Goal: Information Seeking & Learning: Learn about a topic

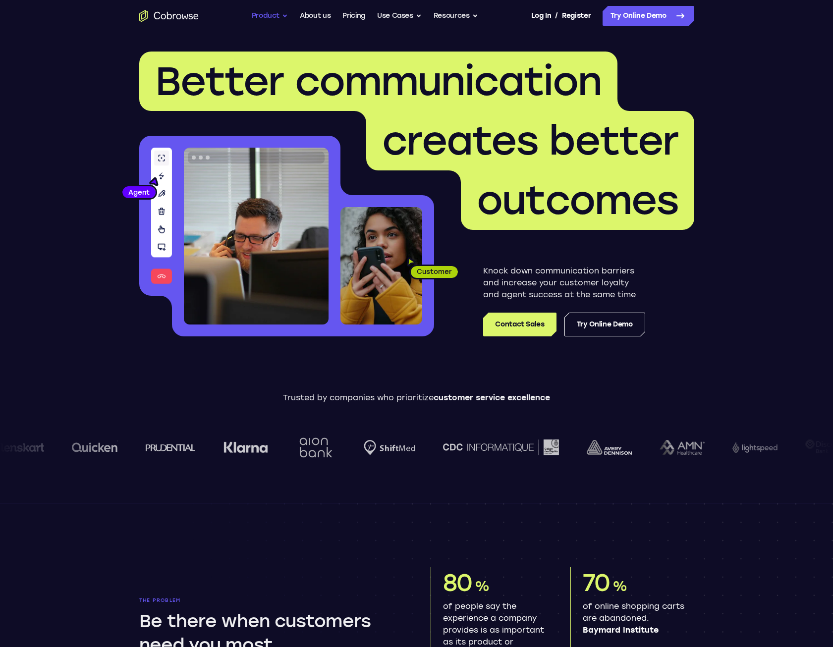
click at [281, 13] on button "Product" at bounding box center [270, 16] width 37 height 20
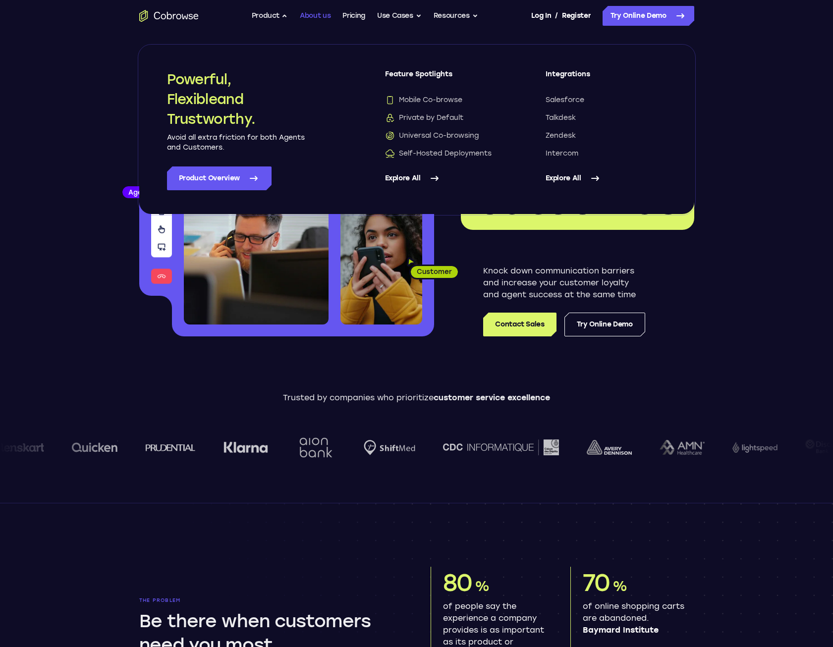
click at [310, 13] on link "About us" at bounding box center [315, 16] width 31 height 20
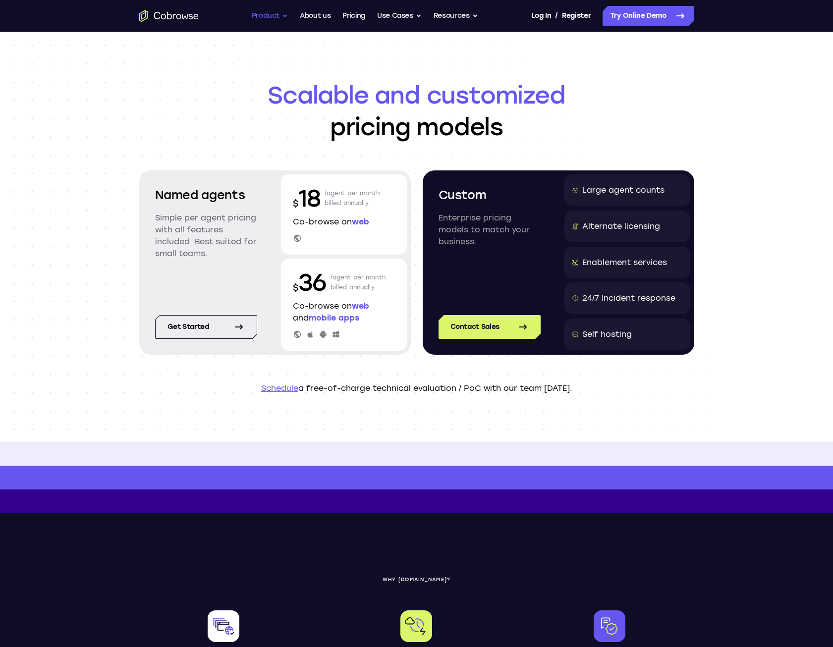
click at [259, 23] on button "Product" at bounding box center [270, 16] width 37 height 20
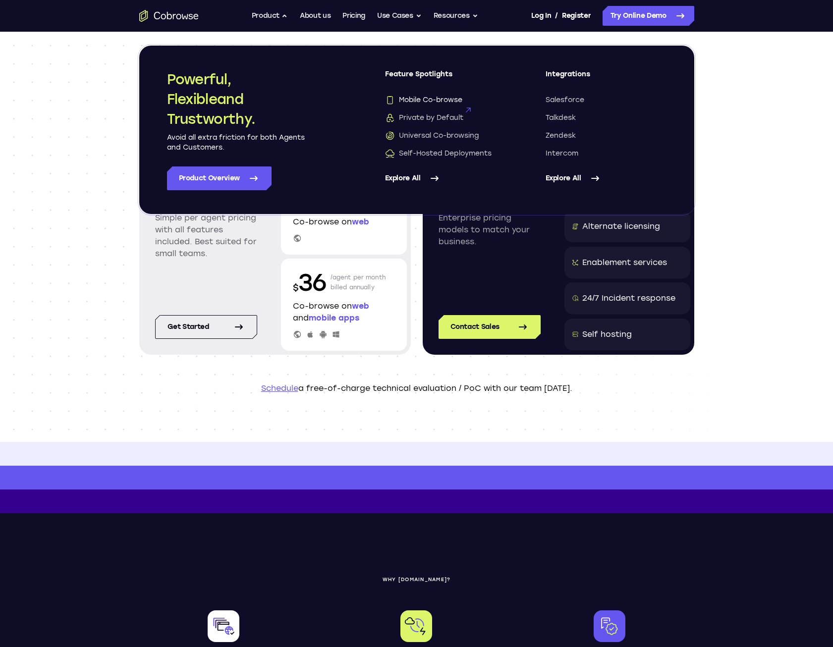
click at [430, 100] on span "Mobile Co-browse" at bounding box center [423, 100] width 77 height 10
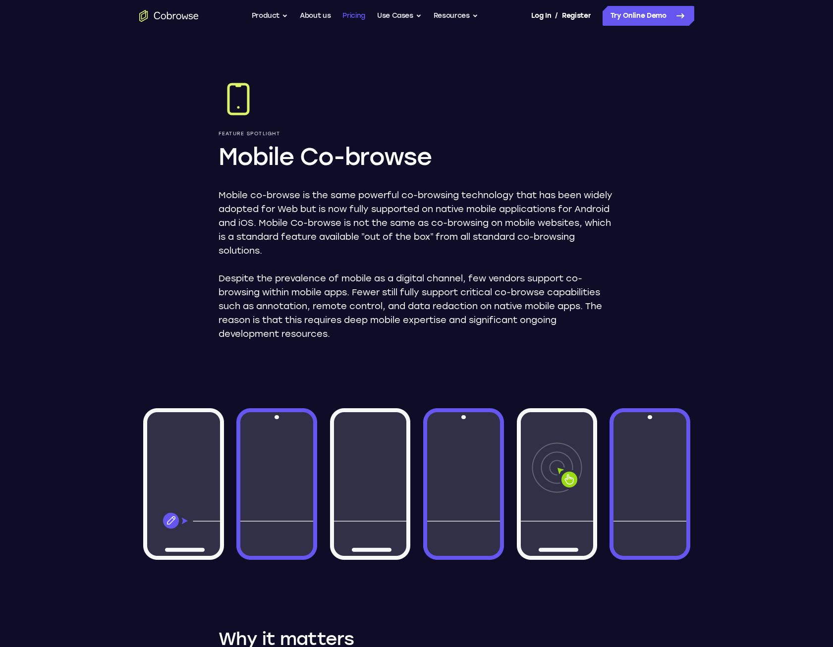
click at [353, 16] on link "Pricing" at bounding box center [353, 16] width 23 height 20
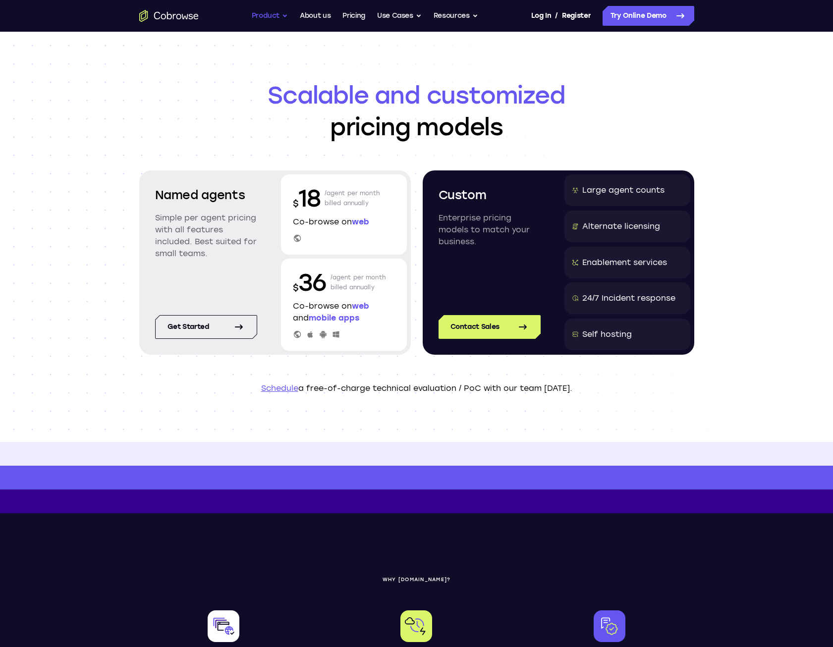
click at [269, 15] on button "Product" at bounding box center [270, 16] width 37 height 20
